Goal: Information Seeking & Learning: Learn about a topic

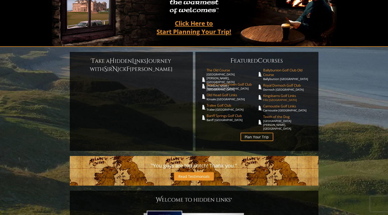
scroll to position [93, 0]
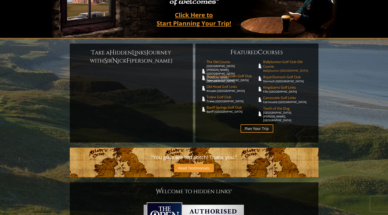
click at [271, 60] on span "Ballybunion Golf Club Old Course" at bounding box center [288, 64] width 50 height 9
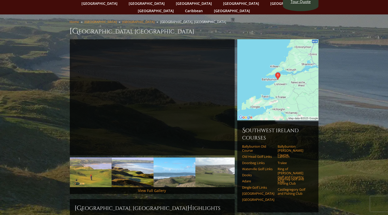
scroll to position [17, 0]
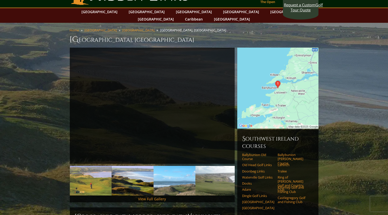
click at [311, 54] on img at bounding box center [277, 88] width 81 height 81
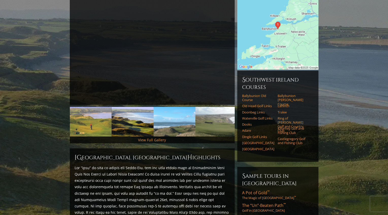
scroll to position [118, 0]
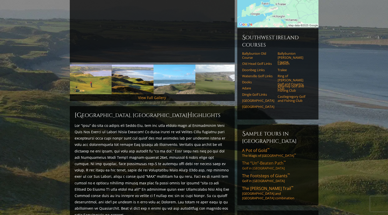
click at [266, 160] on span "The “Un”-Beaten Path ™" at bounding box center [264, 163] width 44 height 6
